Goal: Task Accomplishment & Management: Manage account settings

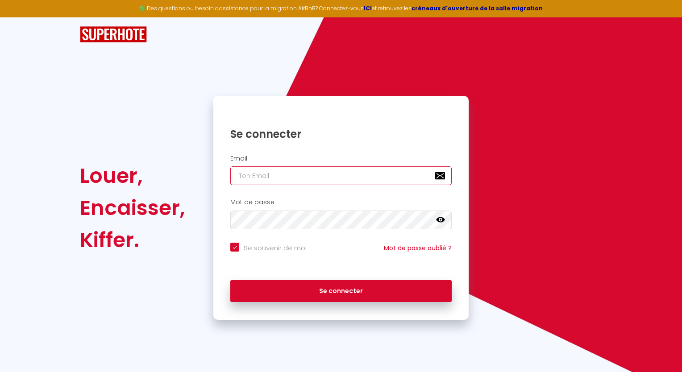
click at [293, 181] on input "email" at bounding box center [340, 175] width 221 height 19
type input "f"
checkbox input "true"
type input "fe"
checkbox input "true"
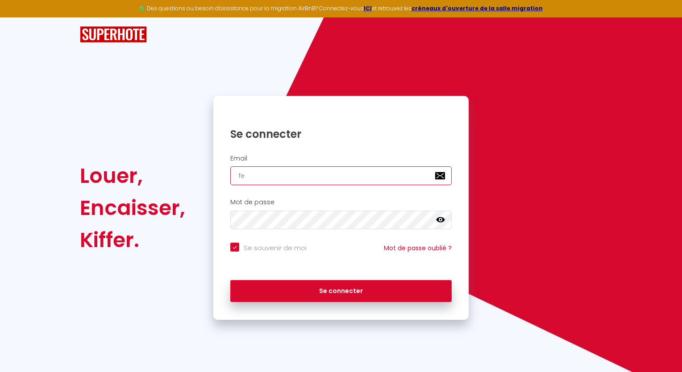
type input "fer"
checkbox input "true"
type input "fer-"
checkbox input "true"
type input "fer-n"
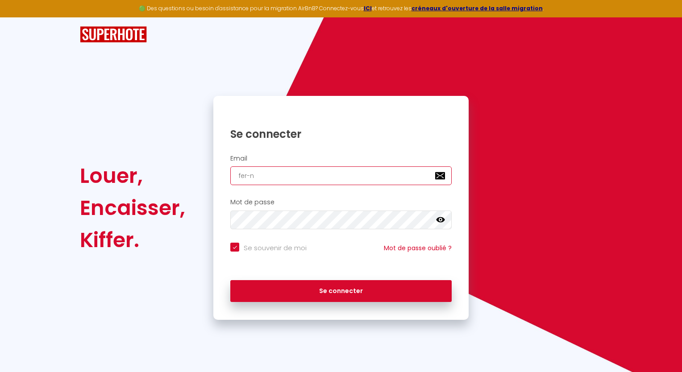
checkbox input "true"
type input "fer-na"
checkbox input "true"
type input "fer-nan"
checkbox input "true"
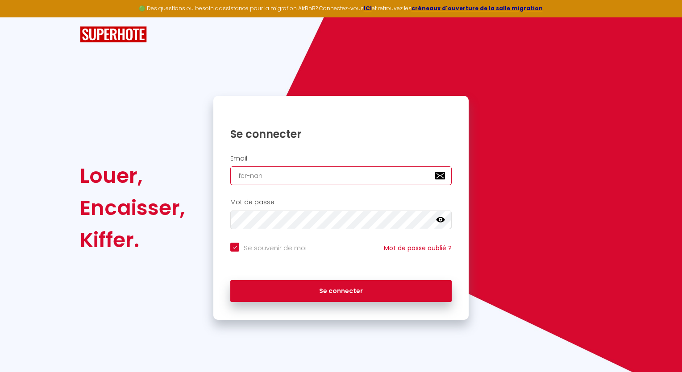
type input "fer-nand"
checkbox input "true"
type input "fer-nando"
checkbox input "true"
type input "fer-nandoi"
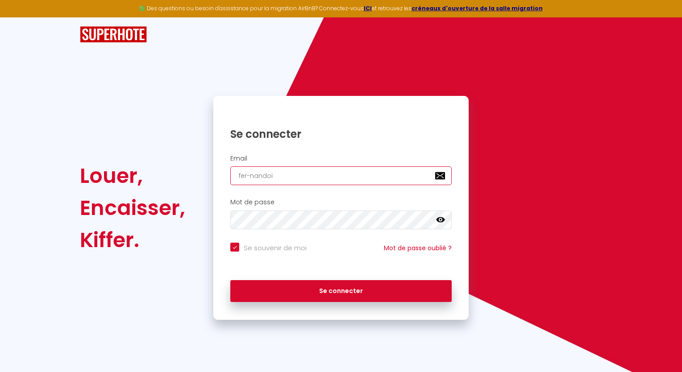
checkbox input "true"
type input "fer-nando"
checkbox input "true"
type input "fer-nando3"
checkbox input "true"
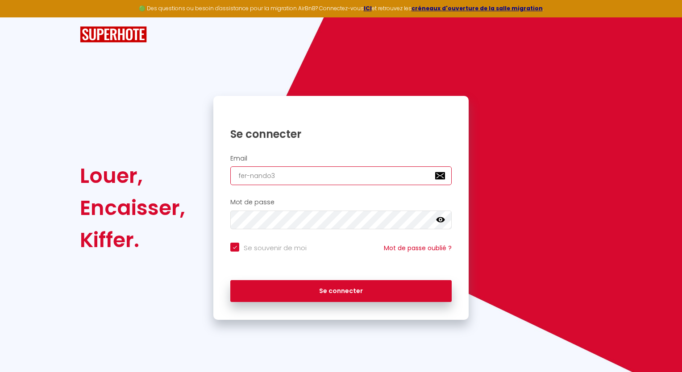
type input "fer-nando33"
checkbox input "true"
type input "fer-nando33@"
checkbox input "true"
type input "fer-nando33@h"
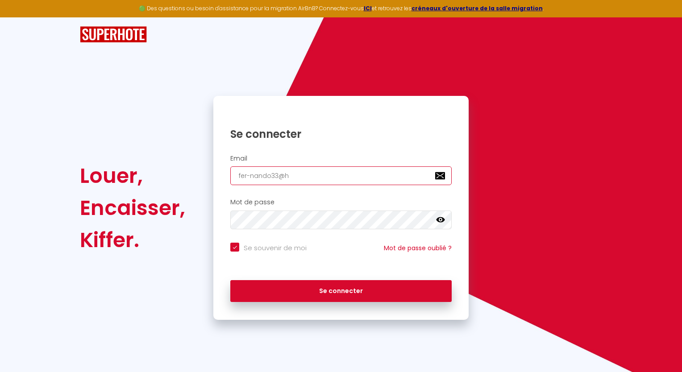
checkbox input "true"
type input "fer-nando33@ho"
checkbox input "true"
type input "fer-nando33@hot"
checkbox input "true"
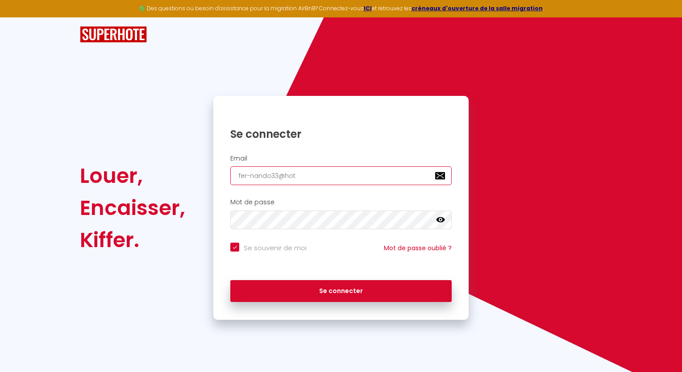
type input "fer-nando33@hotm"
checkbox input "true"
type input "fer-nando33@hotma"
checkbox input "true"
type input "fer-nando33@hotmai"
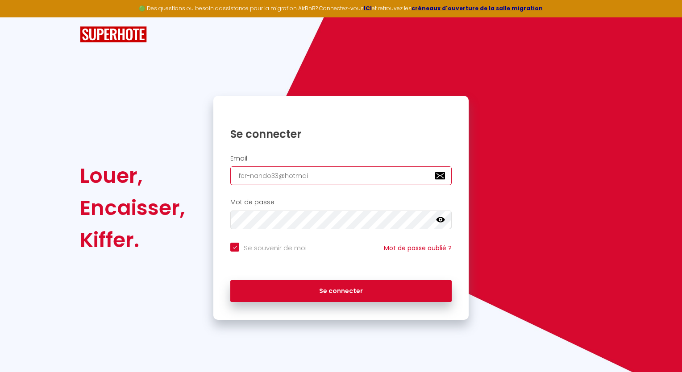
checkbox input "true"
type input "[EMAIL_ADDRESS]"
checkbox input "true"
type input "[EMAIL_ADDRESS]."
checkbox input "true"
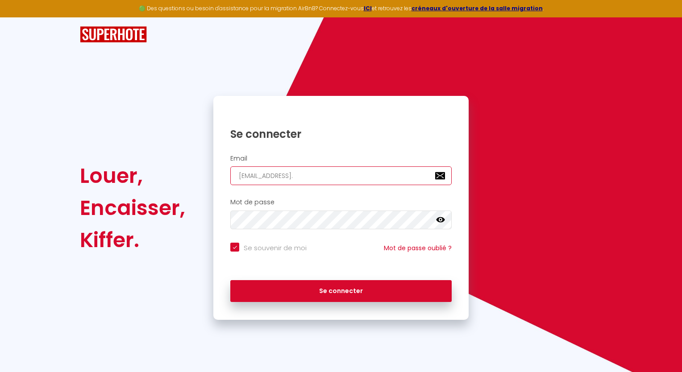
type input "fer-nando33@hotmail.f"
checkbox input "true"
type input "[EMAIL_ADDRESS][DOMAIN_NAME]"
checkbox input "true"
type input "[EMAIL_ADDRESS][DOMAIN_NAME]"
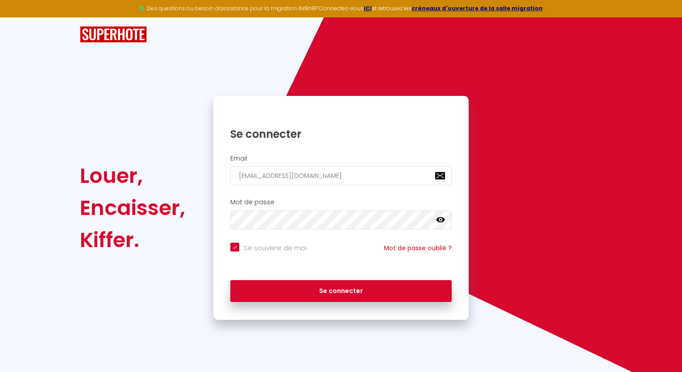
click at [255, 229] on div "Mot de passe false" at bounding box center [340, 216] width 255 height 44
click at [439, 219] on icon at bounding box center [440, 219] width 9 height 5
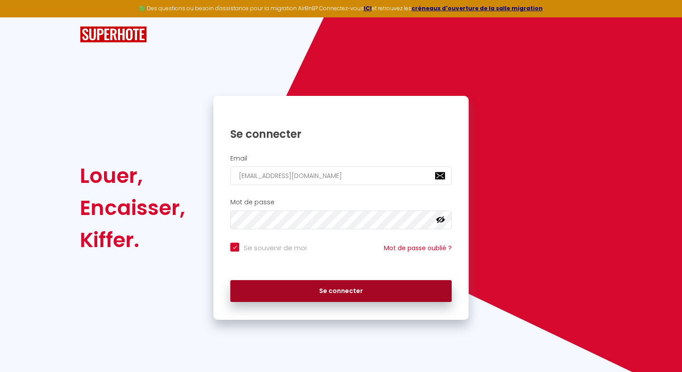
click at [292, 297] on button "Se connecter" at bounding box center [340, 291] width 221 height 22
checkbox input "true"
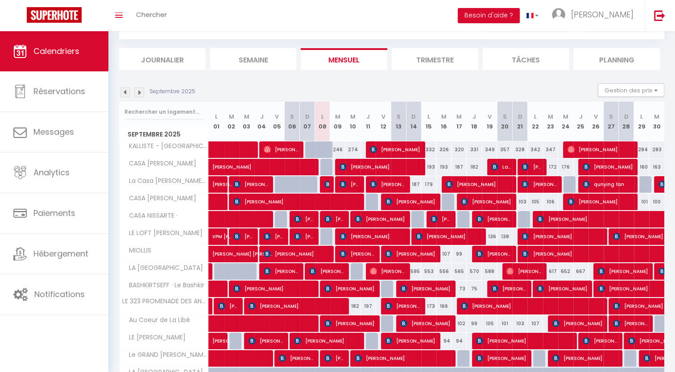
scroll to position [54, 0]
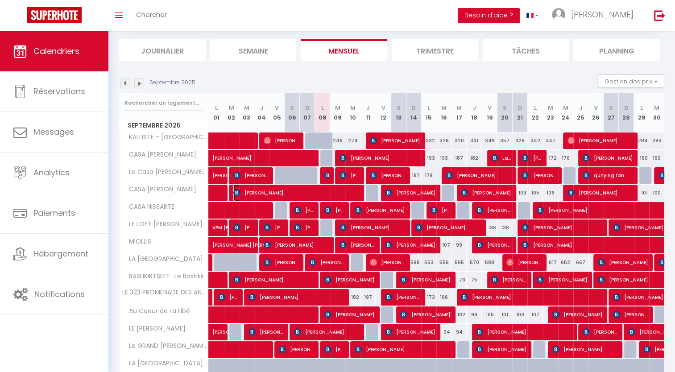
click at [337, 188] on span "[PERSON_NAME]" at bounding box center [296, 192] width 126 height 17
select select "OK"
select select "1"
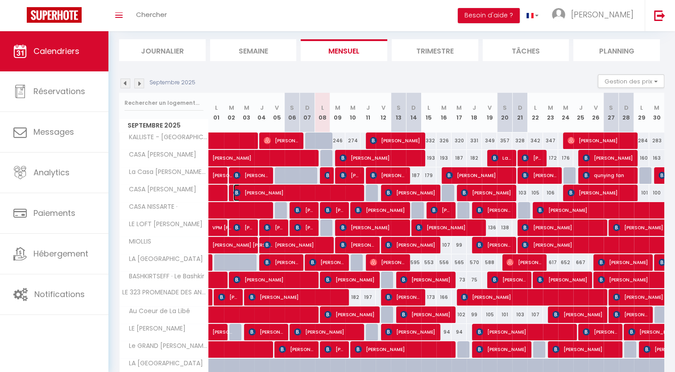
select select "1"
select select
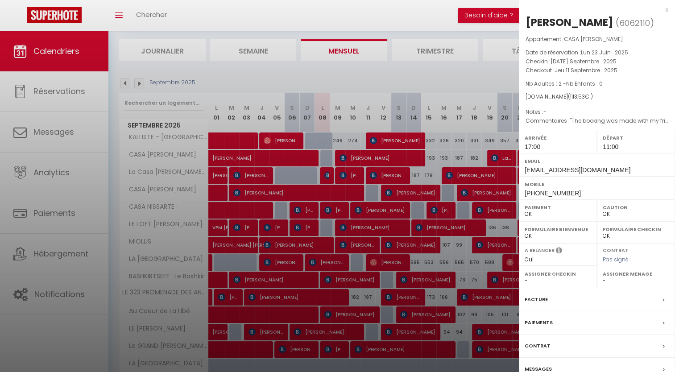
click at [664, 8] on div "x" at bounding box center [593, 9] width 149 height 11
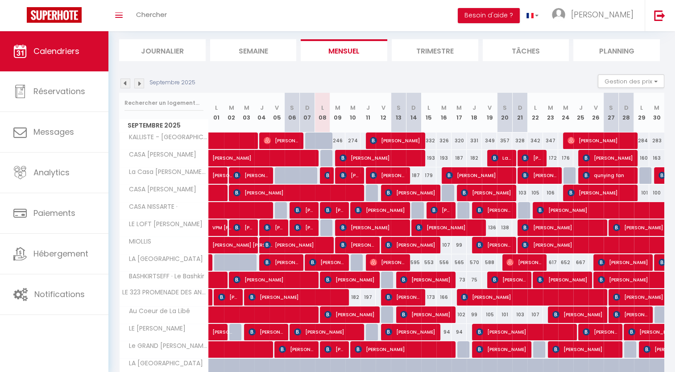
click at [382, 195] on div at bounding box center [388, 193] width 15 height 17
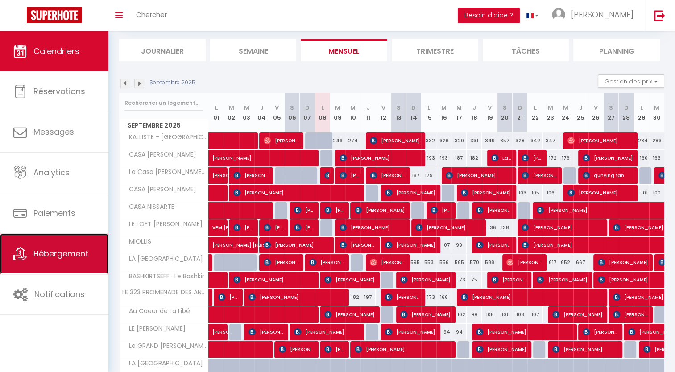
click at [50, 253] on span "Hébergement" at bounding box center [60, 253] width 55 height 11
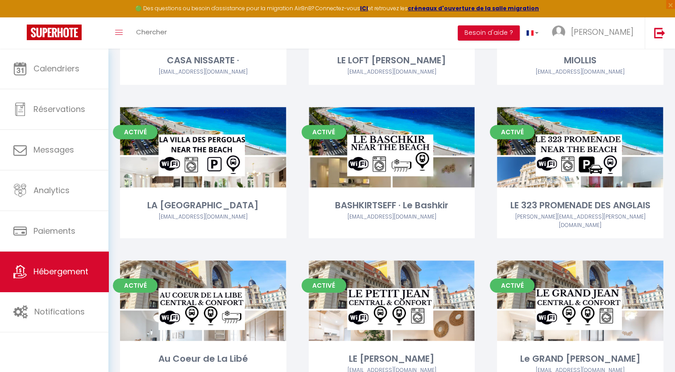
scroll to position [10, 0]
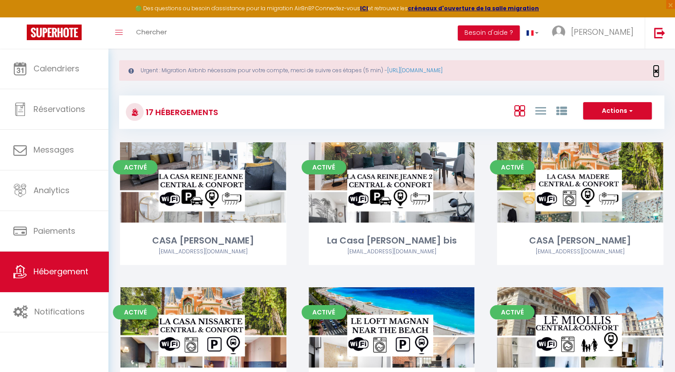
click at [654, 68] on span "×" at bounding box center [655, 71] width 5 height 11
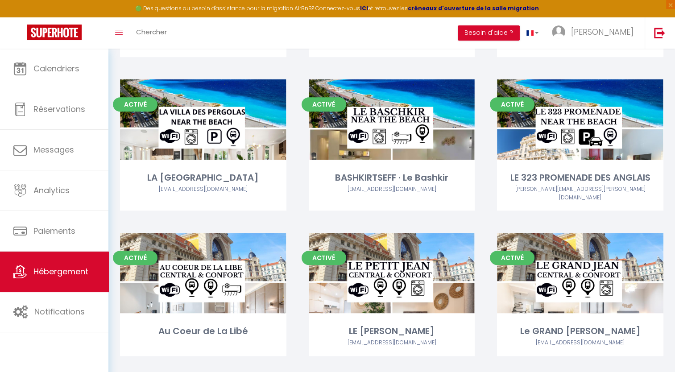
scroll to position [624, 0]
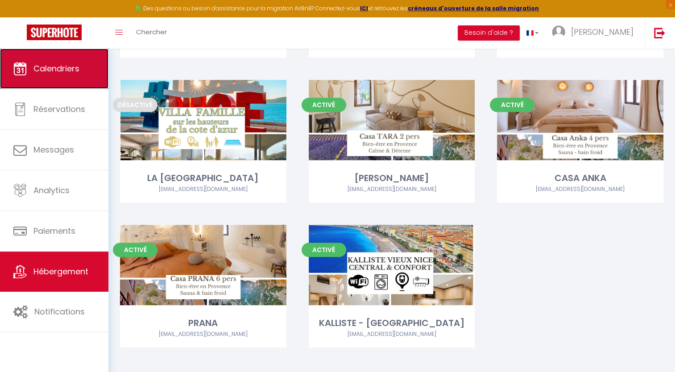
click at [57, 72] on span "Calendriers" at bounding box center [56, 68] width 46 height 11
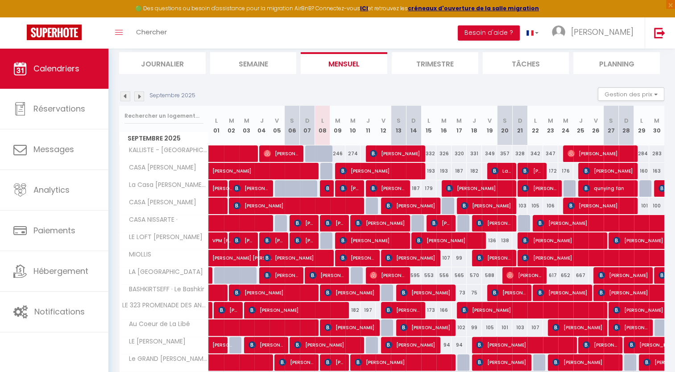
scroll to position [107, 0]
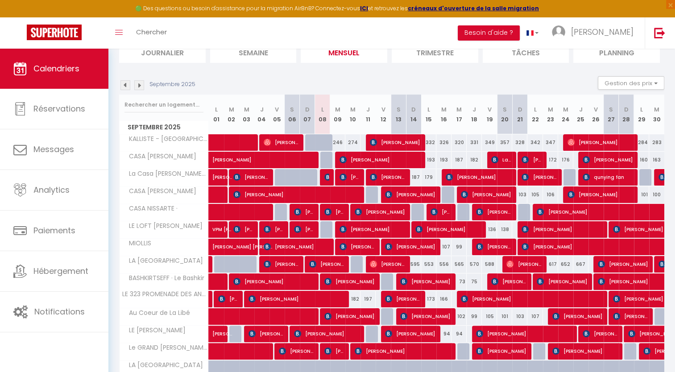
click at [331, 182] on div at bounding box center [325, 177] width 15 height 17
click at [327, 176] on img at bounding box center [327, 177] width 7 height 7
select select "OK"
select select "KO"
select select "1"
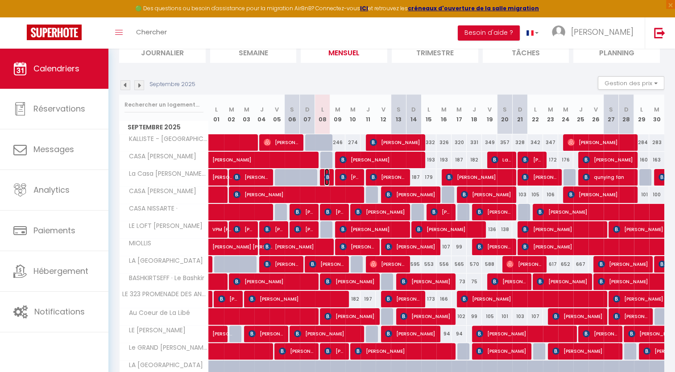
select select "0"
select select "1"
select select
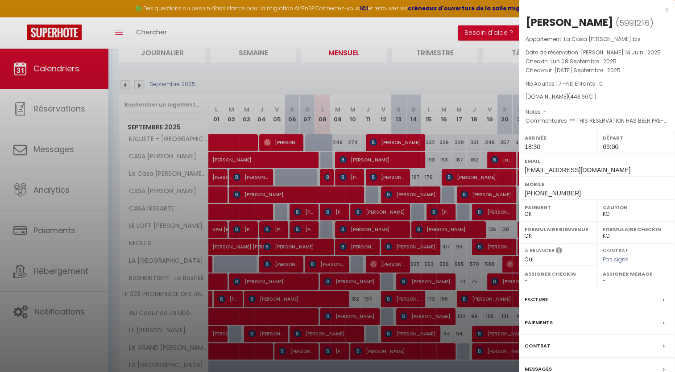
click at [355, 70] on div at bounding box center [337, 186] width 675 height 372
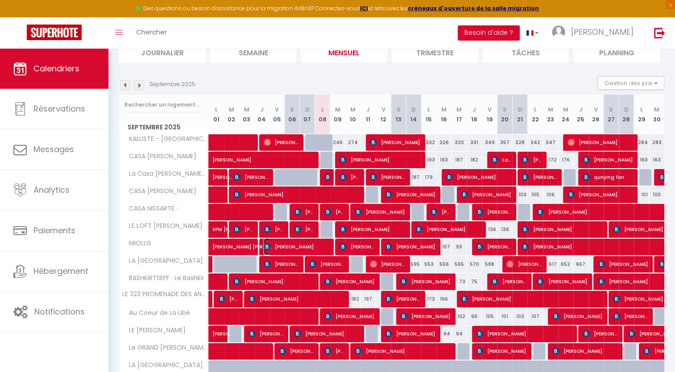
click at [323, 246] on span "[PERSON_NAME]" at bounding box center [297, 246] width 66 height 17
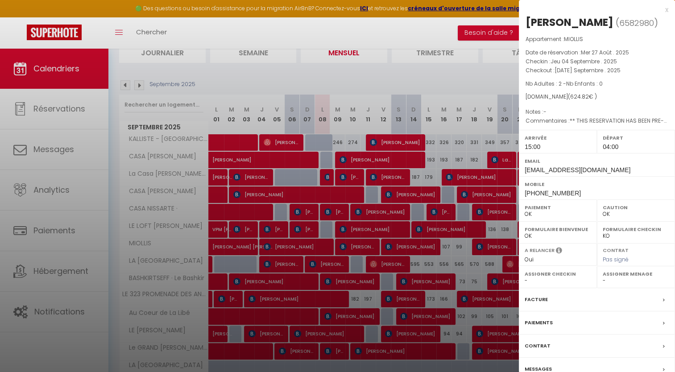
click at [668, 9] on div "x" at bounding box center [593, 9] width 149 height 11
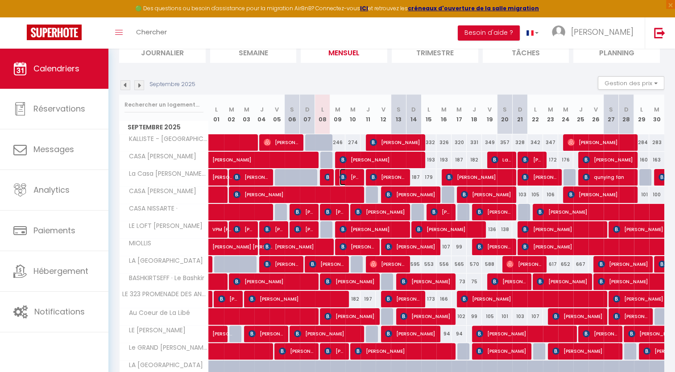
click at [344, 176] on img at bounding box center [342, 177] width 7 height 7
select select "KO"
select select "0"
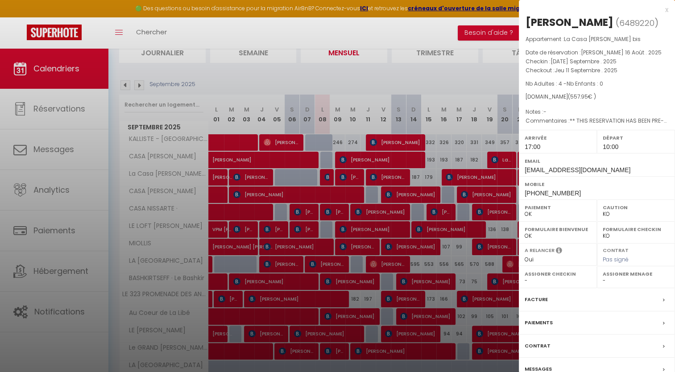
click at [369, 59] on div at bounding box center [337, 186] width 675 height 372
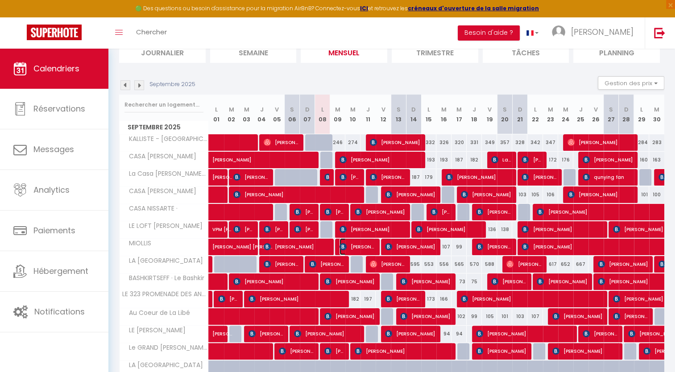
click at [356, 245] on span "[PERSON_NAME]" at bounding box center [356, 246] width 35 height 17
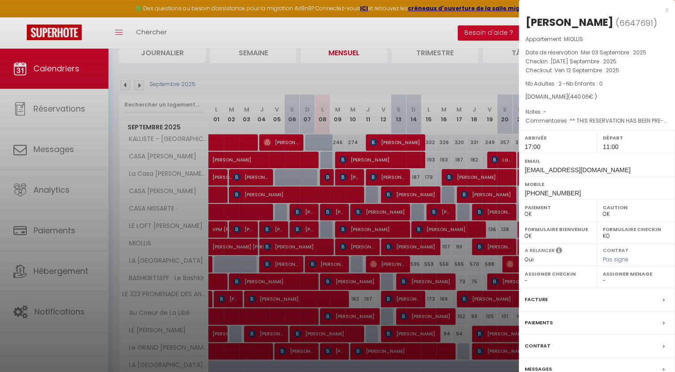
click at [356, 245] on div at bounding box center [337, 186] width 675 height 372
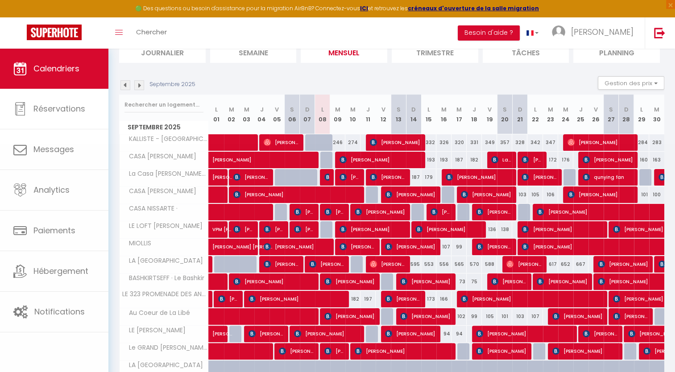
click at [356, 245] on body "🟢 Des questions ou besoin d'assistance pour la migration AirBnB? Connectez-vous…" at bounding box center [337, 204] width 675 height 525
click at [356, 245] on span "[PERSON_NAME]" at bounding box center [356, 246] width 35 height 17
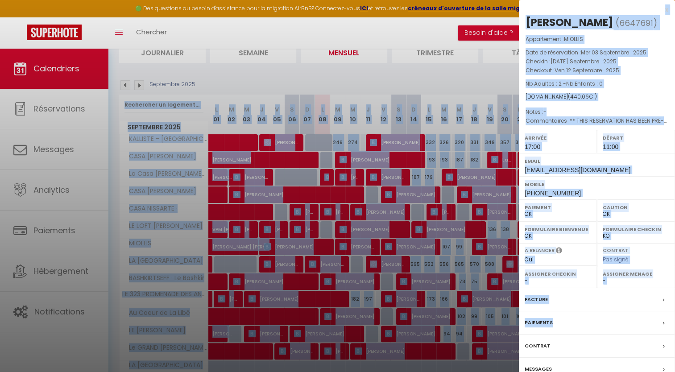
drag, startPoint x: 664, startPoint y: 329, endPoint x: 682, endPoint y: 321, distance: 19.2
click at [675, 265] on html "🟢 Des questions ou besoin d'assistance pour la migration AirBnB? Connectez-vous…" at bounding box center [337, 79] width 675 height 372
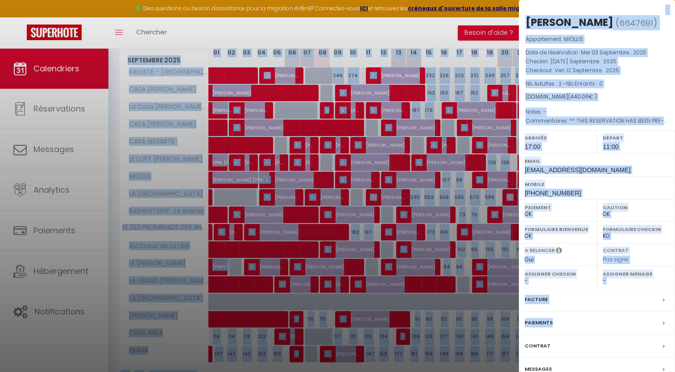
scroll to position [199, 0]
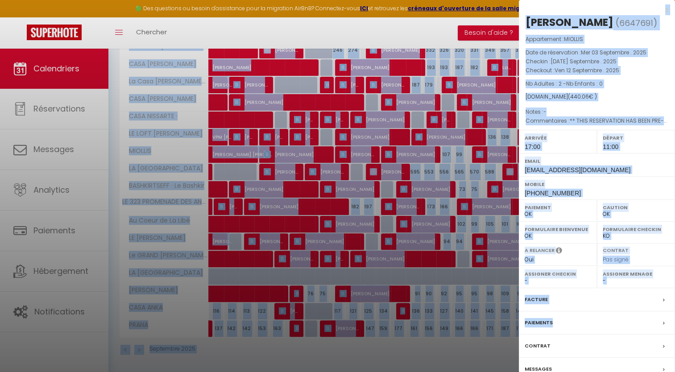
click at [670, 42] on div "[PERSON_NAME] ( 6647691 ) Appartement : MIOLLIS Date de réservation : Mer 03 Se…" at bounding box center [597, 208] width 156 height 387
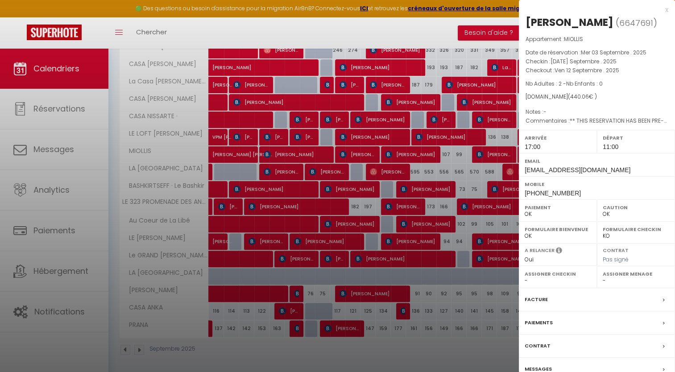
scroll to position [0, 0]
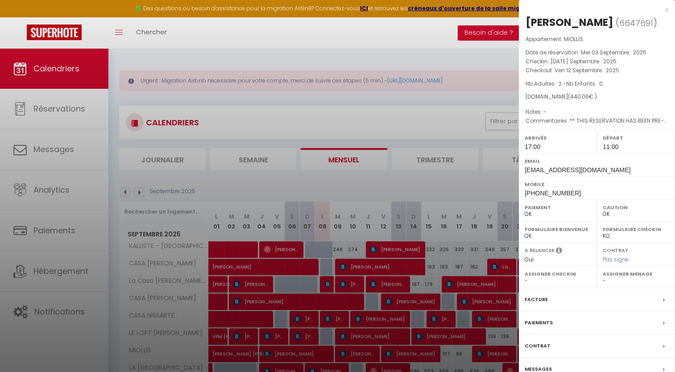
click at [665, 8] on div "x" at bounding box center [593, 9] width 149 height 11
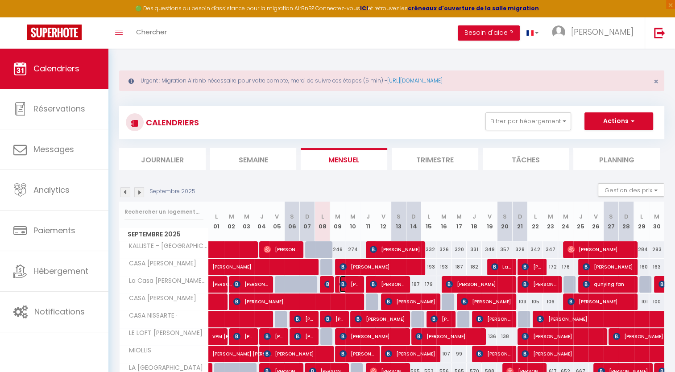
click at [347, 281] on span "[PERSON_NAME]" at bounding box center [349, 284] width 20 height 17
select select "KO"
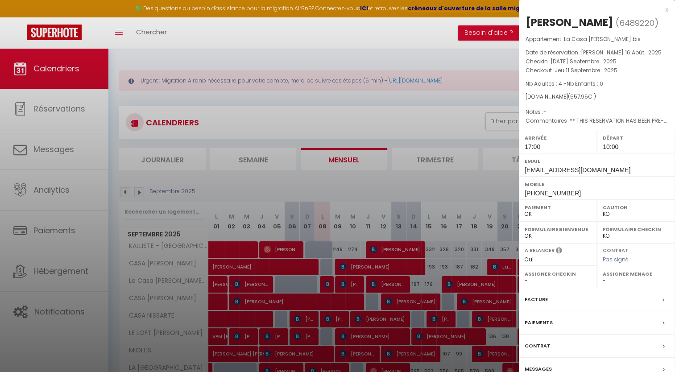
click at [576, 99] on span "557.95" at bounding box center [579, 97] width 18 height 8
click at [661, 219] on div "Caution OK KO" at bounding box center [636, 210] width 78 height 22
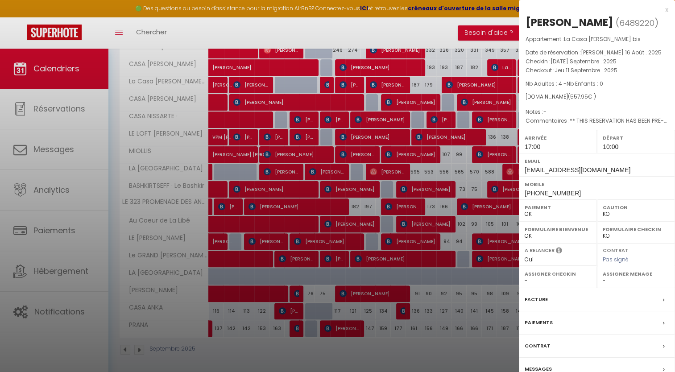
click at [543, 352] on div "Contrat" at bounding box center [597, 346] width 156 height 23
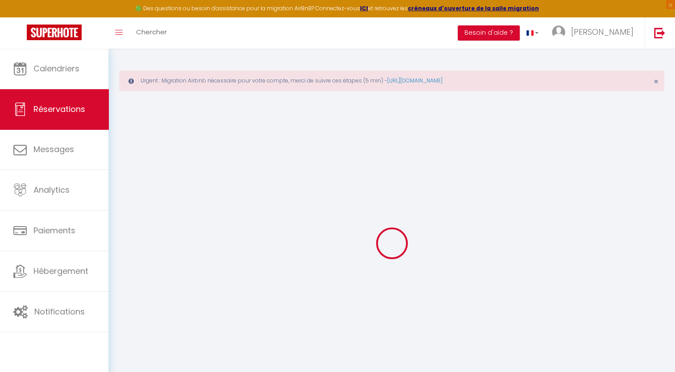
click at [76, 3] on div "🟢 Des questions ou besoin d'assistance pour la migration AirBnB? Connectez-vous…" at bounding box center [337, 8] width 675 height 17
select select
checkbox input "false"
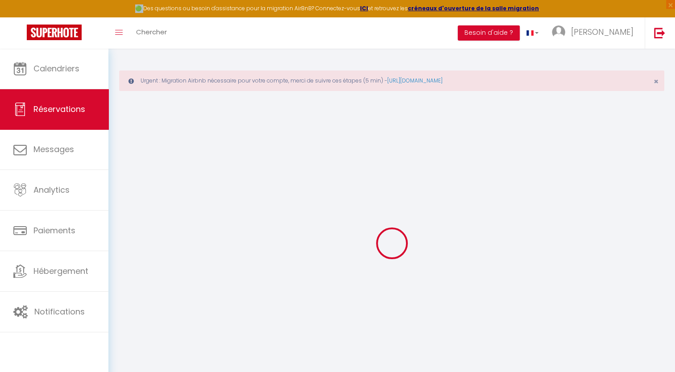
select select
checkbox input "false"
select select
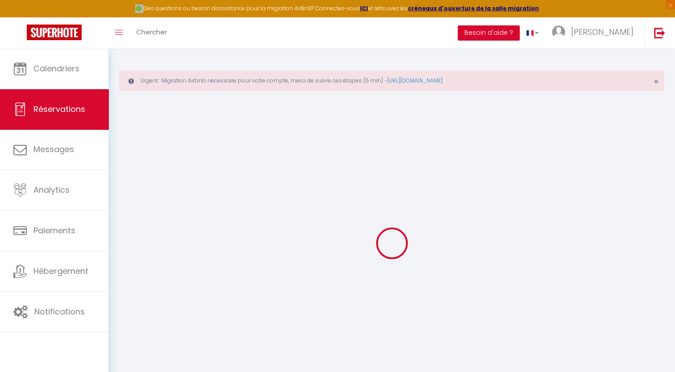
checkbox input "false"
type textarea "** THIS RESERVATION HAS BEEN PRE-PAID ** BOOKING NOTE : Payment charge is EUR 7…"
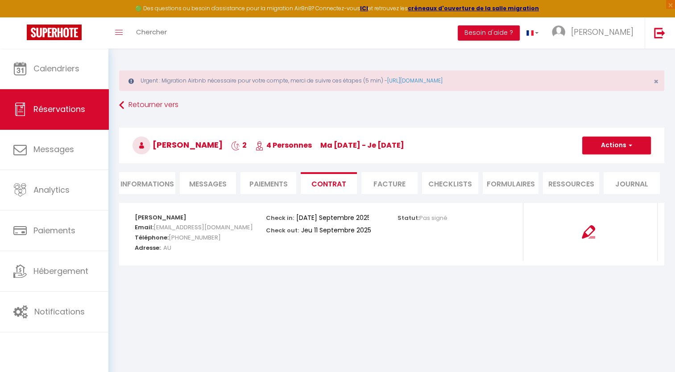
click at [225, 179] on span "Messages" at bounding box center [207, 184] width 37 height 10
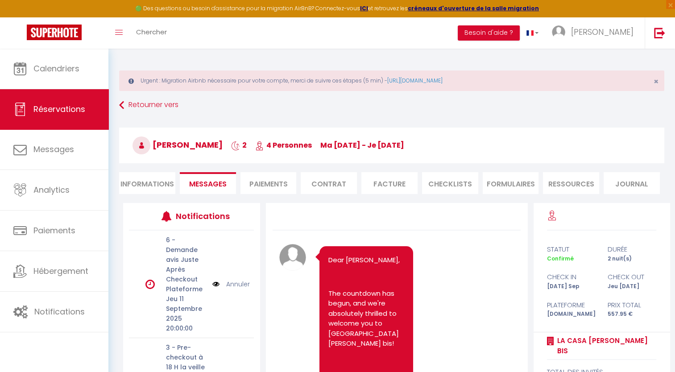
drag, startPoint x: 528, startPoint y: 292, endPoint x: 526, endPoint y: 305, distance: 13.4
click at [526, 305] on div "Note Sms Dear [PERSON_NAME], The countdown has begun, and we're absolutely thri…" at bounding box center [396, 343] width 273 height 280
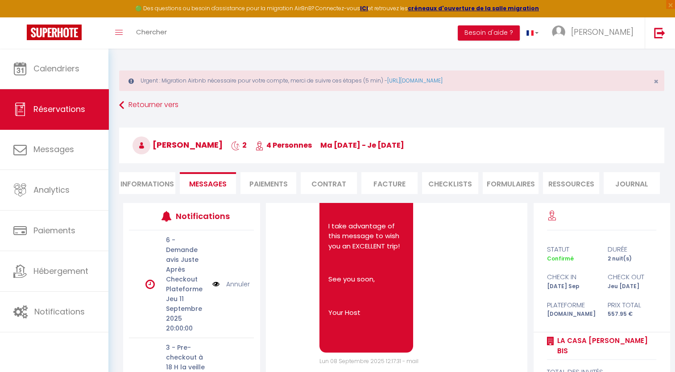
scroll to position [1866, 0]
click at [132, 183] on li "Informations" at bounding box center [147, 183] width 56 height 22
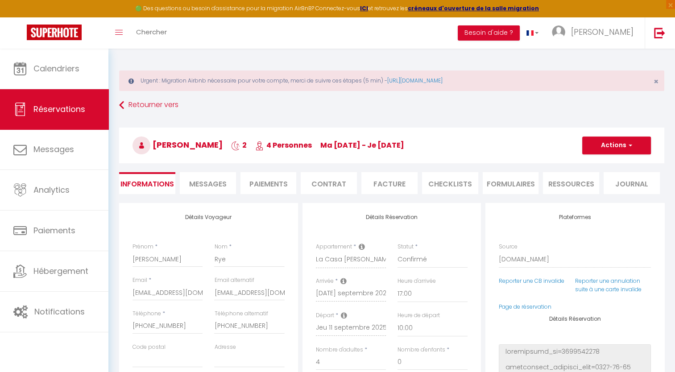
click at [220, 174] on li "Messages" at bounding box center [208, 183] width 56 height 22
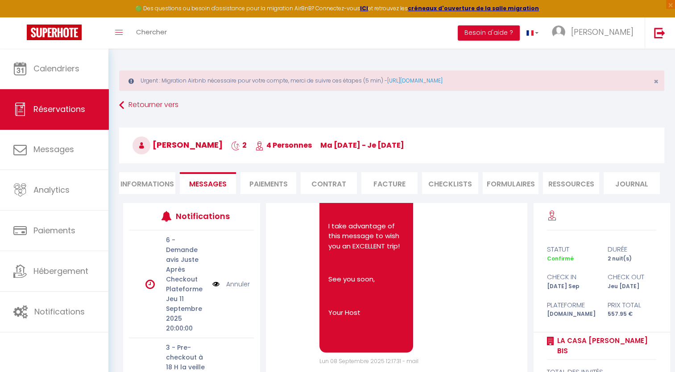
click at [277, 178] on li "Paiements" at bounding box center [268, 183] width 56 height 22
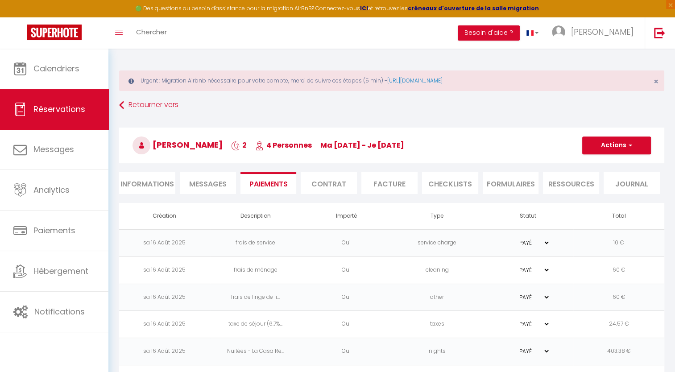
click at [344, 177] on li "Contrat" at bounding box center [329, 183] width 56 height 22
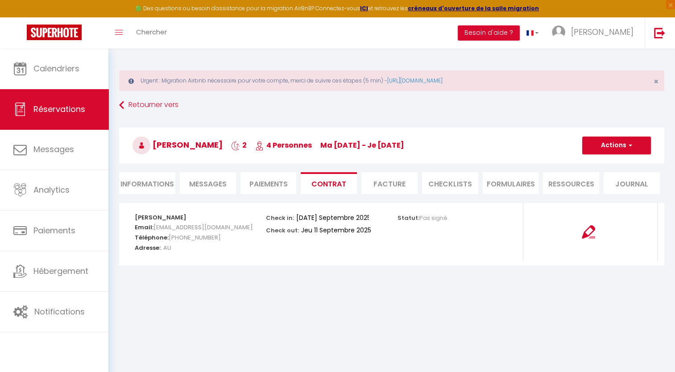
click at [381, 178] on li "Facture" at bounding box center [389, 183] width 56 height 22
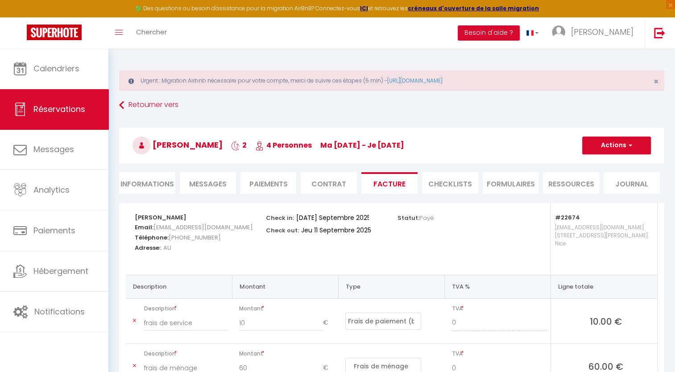
click at [136, 192] on li "Informations" at bounding box center [147, 183] width 56 height 22
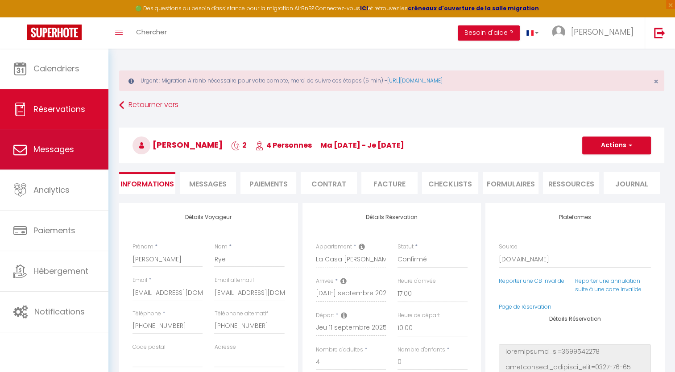
checkbox input "false"
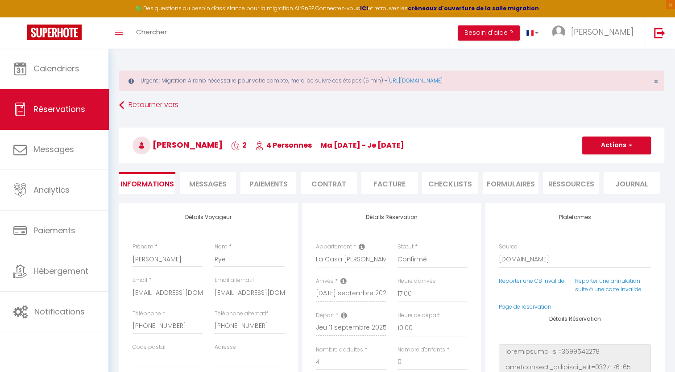
click at [212, 185] on span "Messages" at bounding box center [207, 184] width 37 height 10
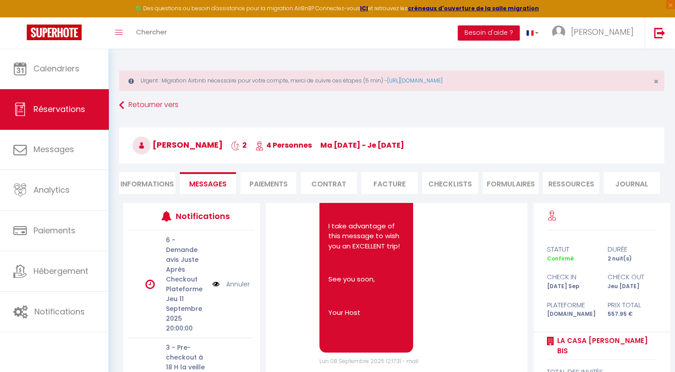
click at [149, 176] on li "Informations" at bounding box center [147, 183] width 56 height 22
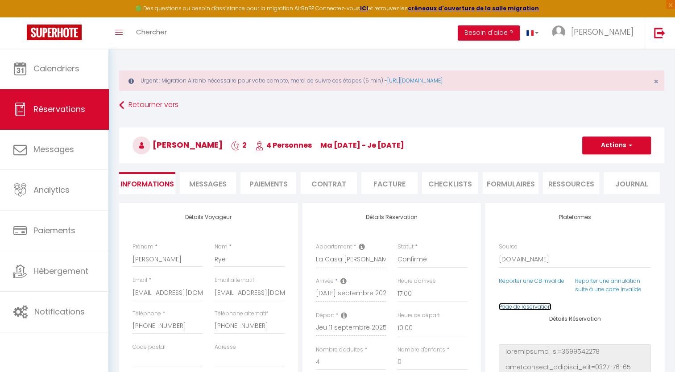
click at [528, 308] on link "Page de réservation" at bounding box center [525, 307] width 53 height 8
checkbox input "false"
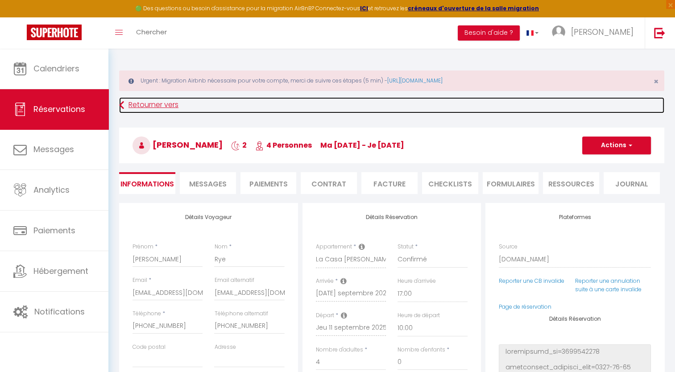
click at [144, 103] on link "Retourner vers" at bounding box center [391, 105] width 545 height 16
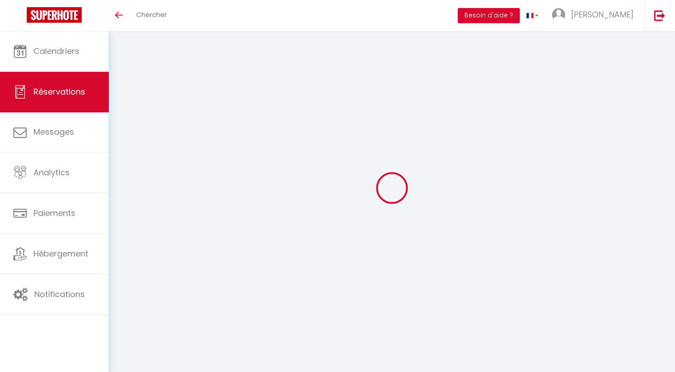
click at [70, 91] on span "Réservations" at bounding box center [59, 91] width 52 height 11
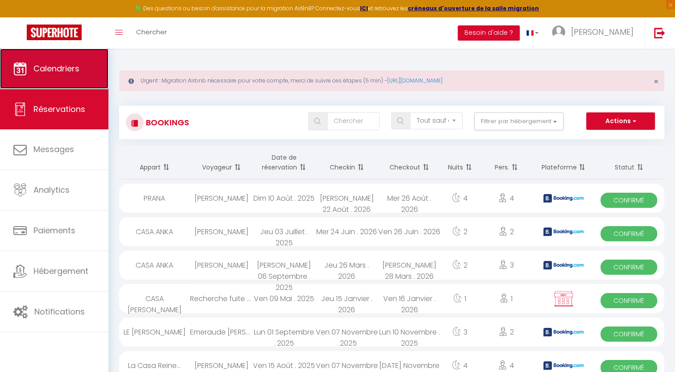
click at [73, 65] on span "Calendriers" at bounding box center [56, 68] width 46 height 11
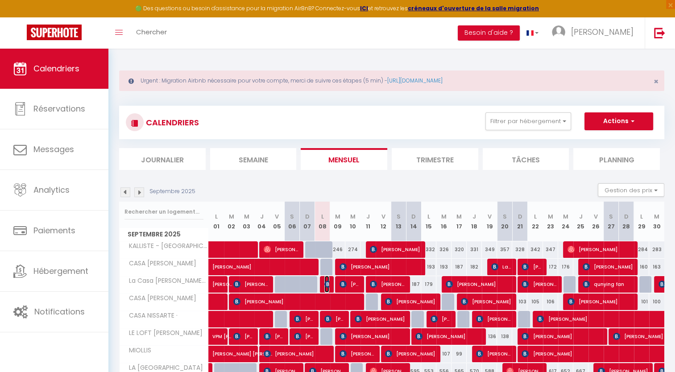
click at [326, 287] on span "[PERSON_NAME]" at bounding box center [326, 284] width 5 height 17
select select "OK"
select select "KO"
select select "1"
select select "0"
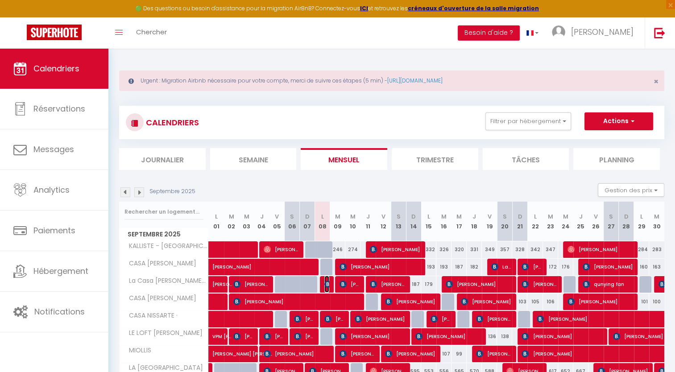
select select "1"
select select
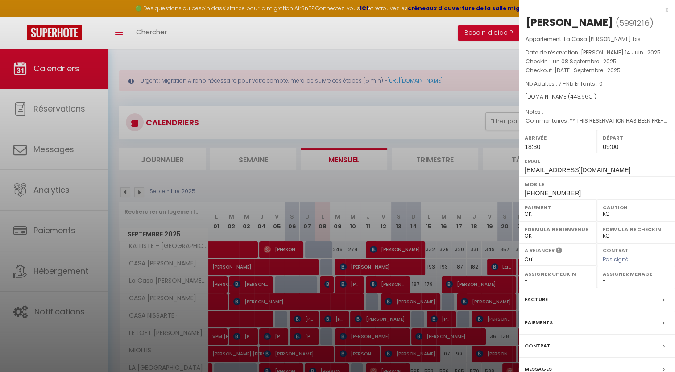
click at [390, 119] on div at bounding box center [337, 186] width 675 height 372
